Goal: Task Accomplishment & Management: Manage account settings

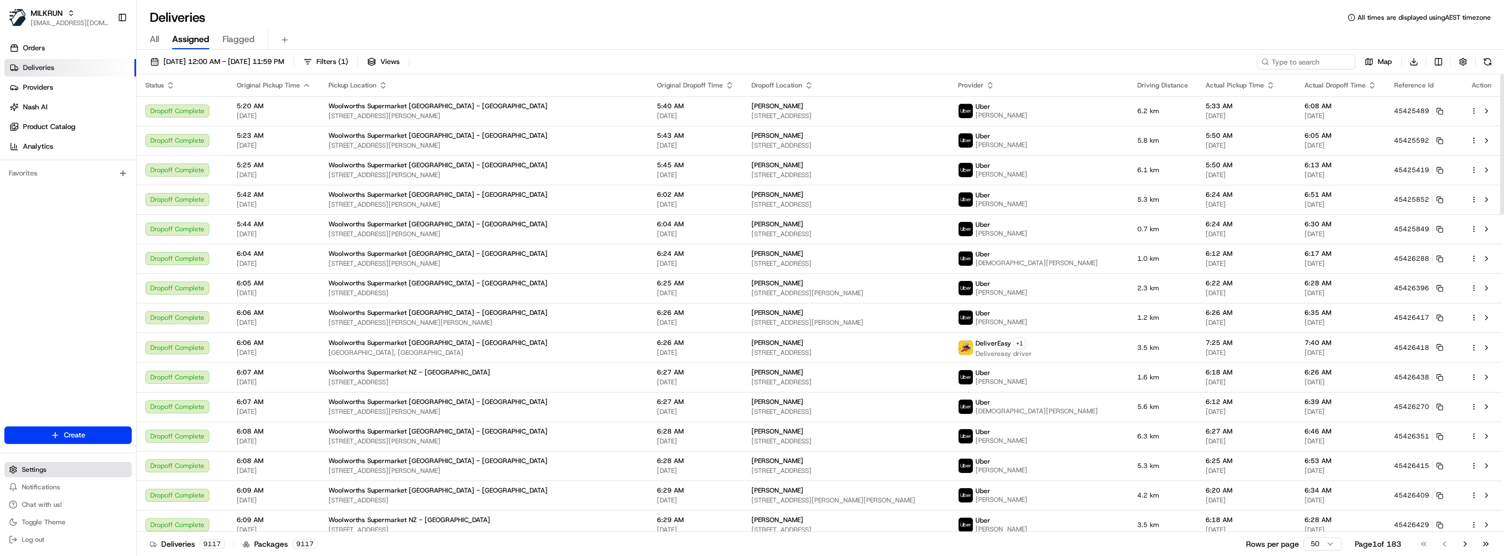
click at [44, 467] on span "Settings" at bounding box center [34, 469] width 25 height 9
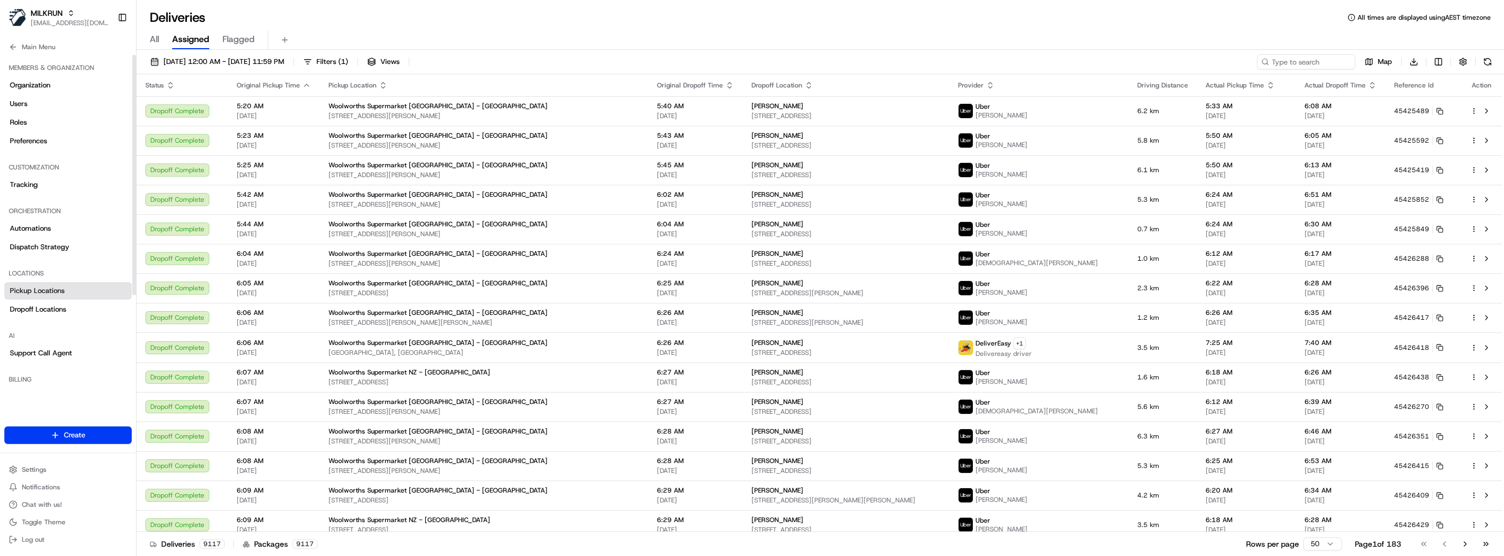
click at [33, 295] on span "Pickup Locations" at bounding box center [37, 291] width 55 height 10
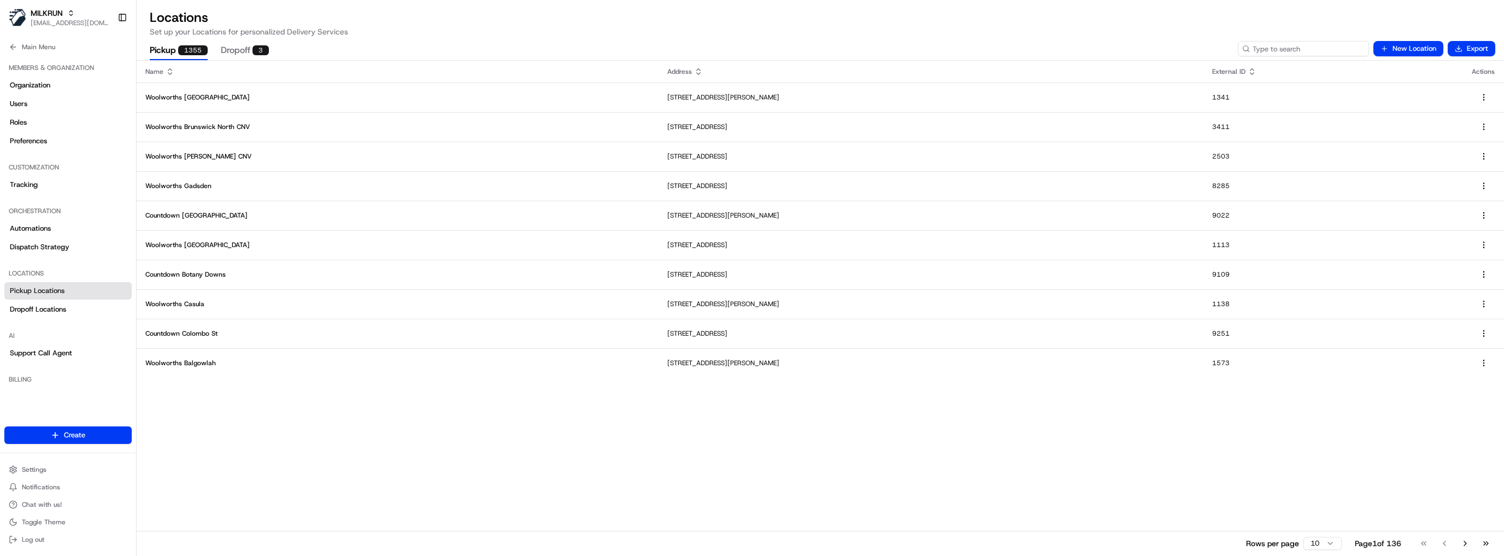
click at [1310, 52] on input at bounding box center [1303, 48] width 131 height 15
type input "[PERSON_NAME]"
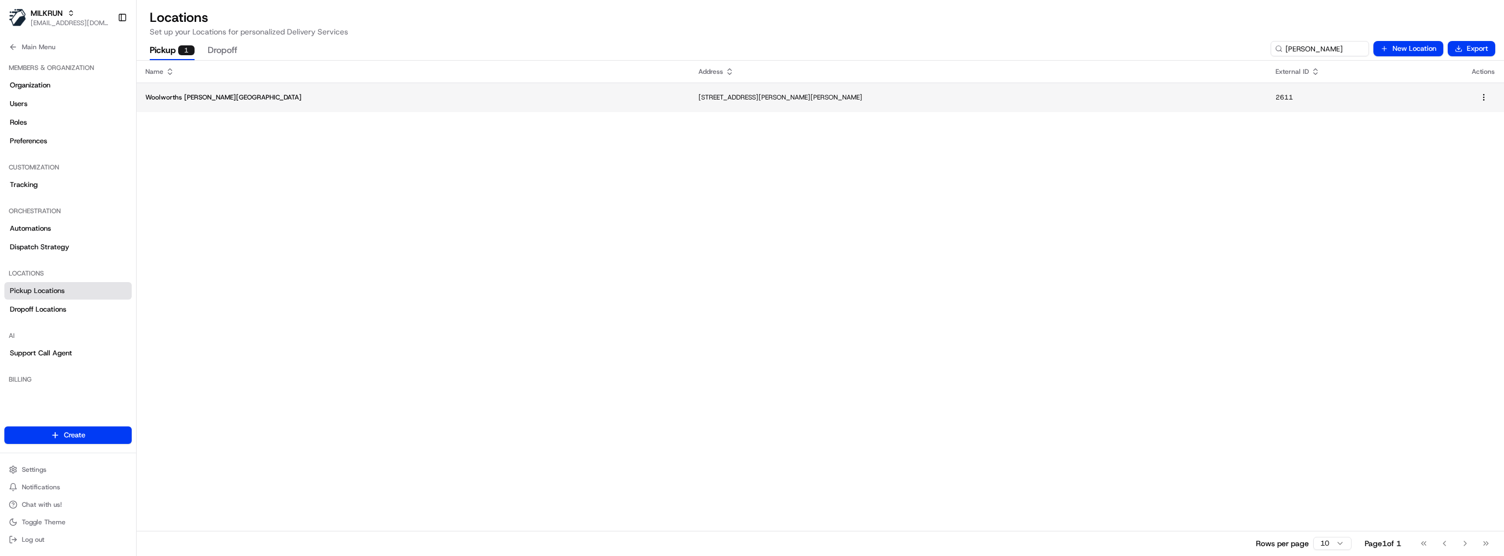
click at [699, 99] on p "[STREET_ADDRESS][PERSON_NAME][PERSON_NAME]" at bounding box center [979, 97] width 560 height 9
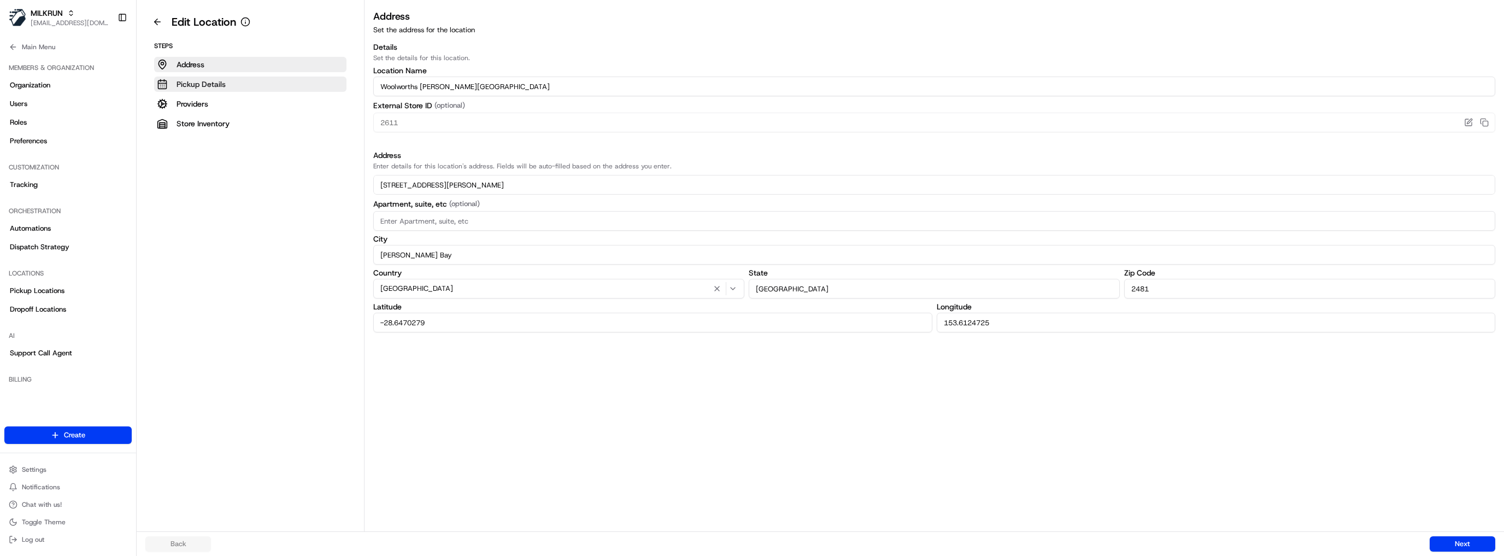
click at [232, 90] on button "Pickup Details" at bounding box center [250, 84] width 192 height 15
